Goal: Task Accomplishment & Management: Manage account settings

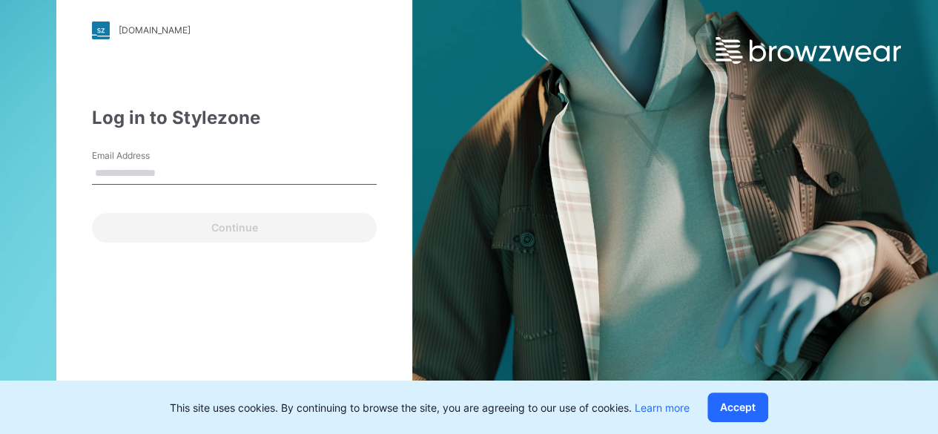
click at [190, 173] on input "Email Address" at bounding box center [234, 173] width 285 height 22
click at [301, 117] on div "Log in to Stylezone" at bounding box center [234, 118] width 285 height 27
drag, startPoint x: 754, startPoint y: 410, endPoint x: 925, endPoint y: 400, distance: 170.8
click at [754, 410] on button "Accept" at bounding box center [737, 407] width 61 height 30
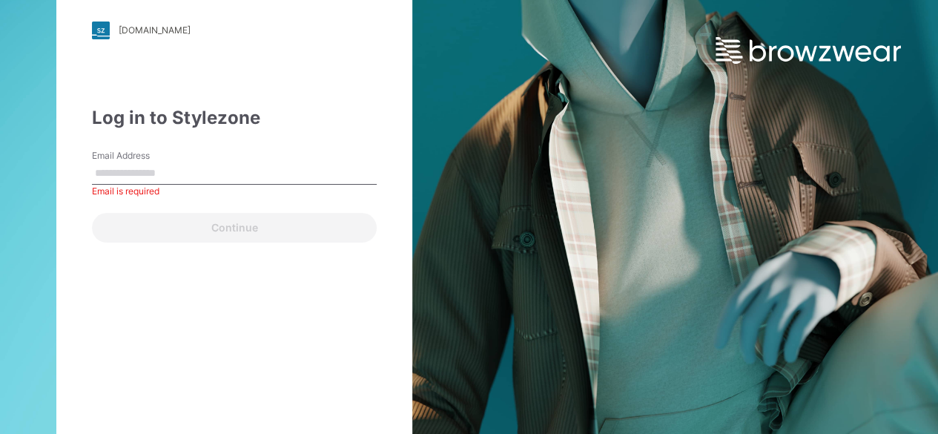
click at [197, 177] on input "Email Address" at bounding box center [234, 173] width 285 height 22
type input "**********"
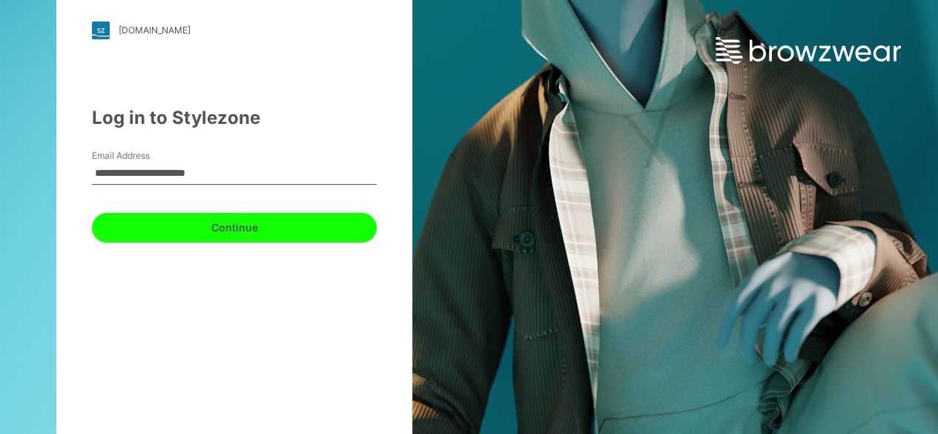
click at [254, 239] on button "Continue" at bounding box center [234, 228] width 285 height 30
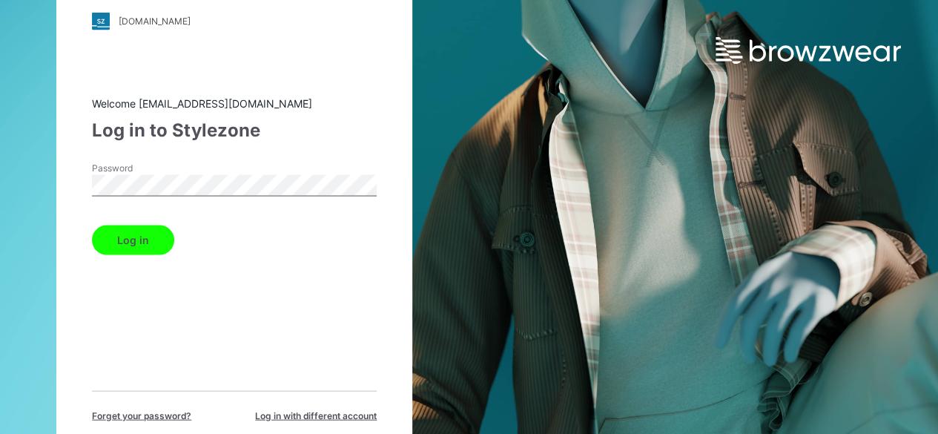
click at [92, 225] on button "Log in" at bounding box center [133, 240] width 82 height 30
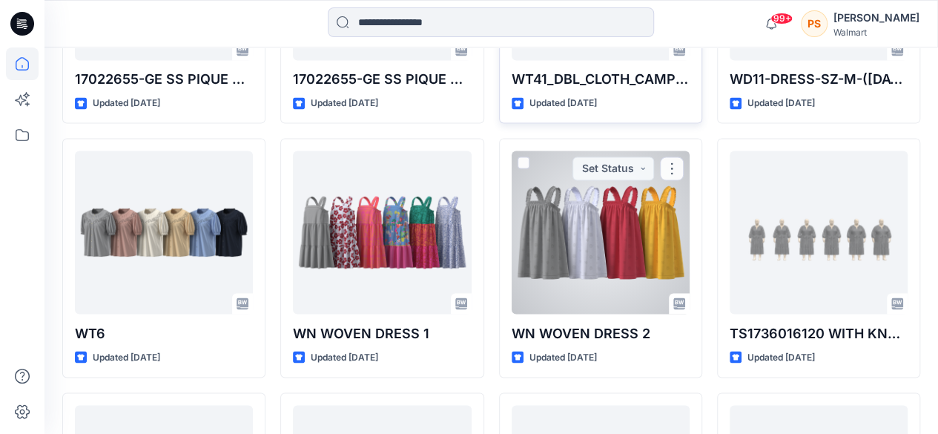
scroll to position [818, 0]
